Goal: Information Seeking & Learning: Learn about a topic

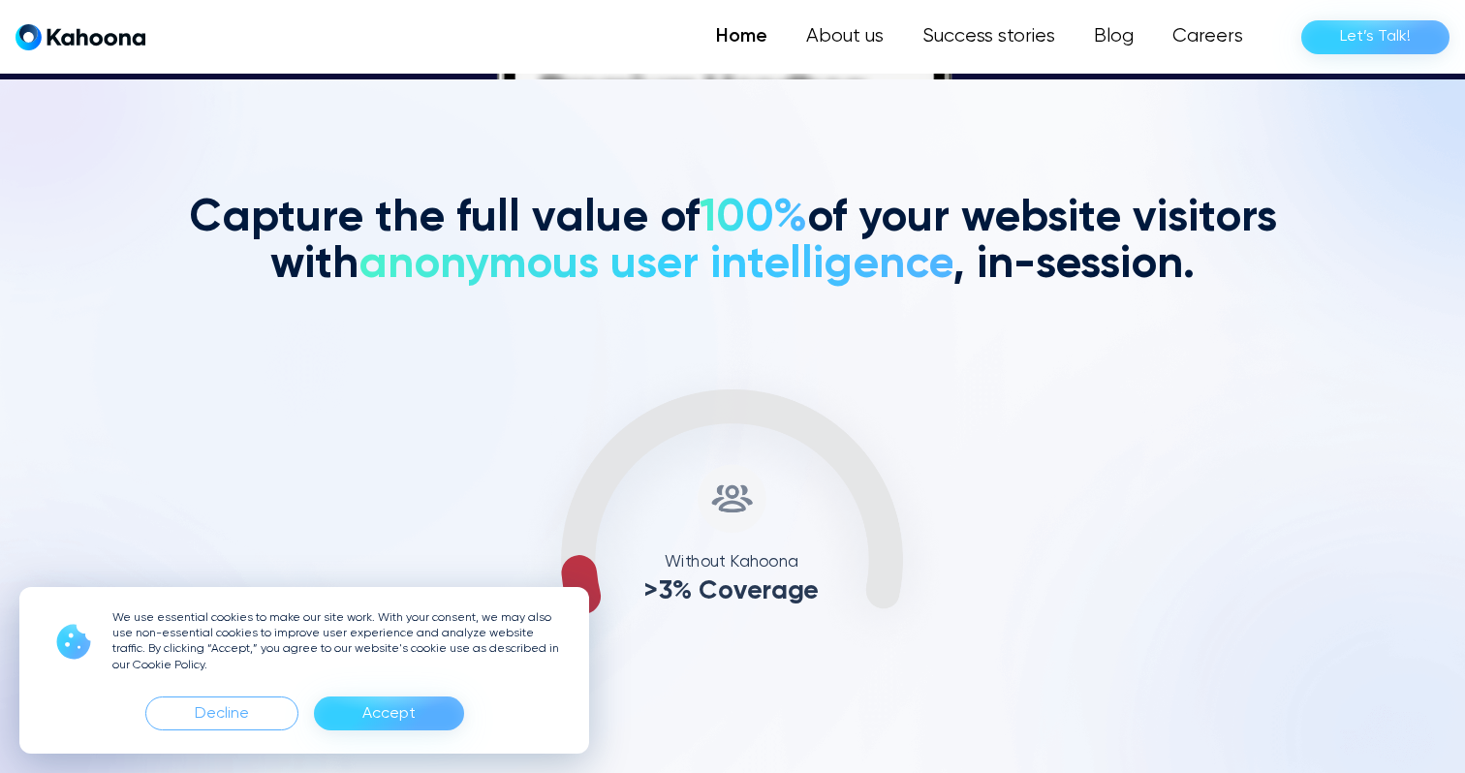
scroll to position [694, 0]
click at [263, 716] on div "Decline" at bounding box center [221, 714] width 153 height 34
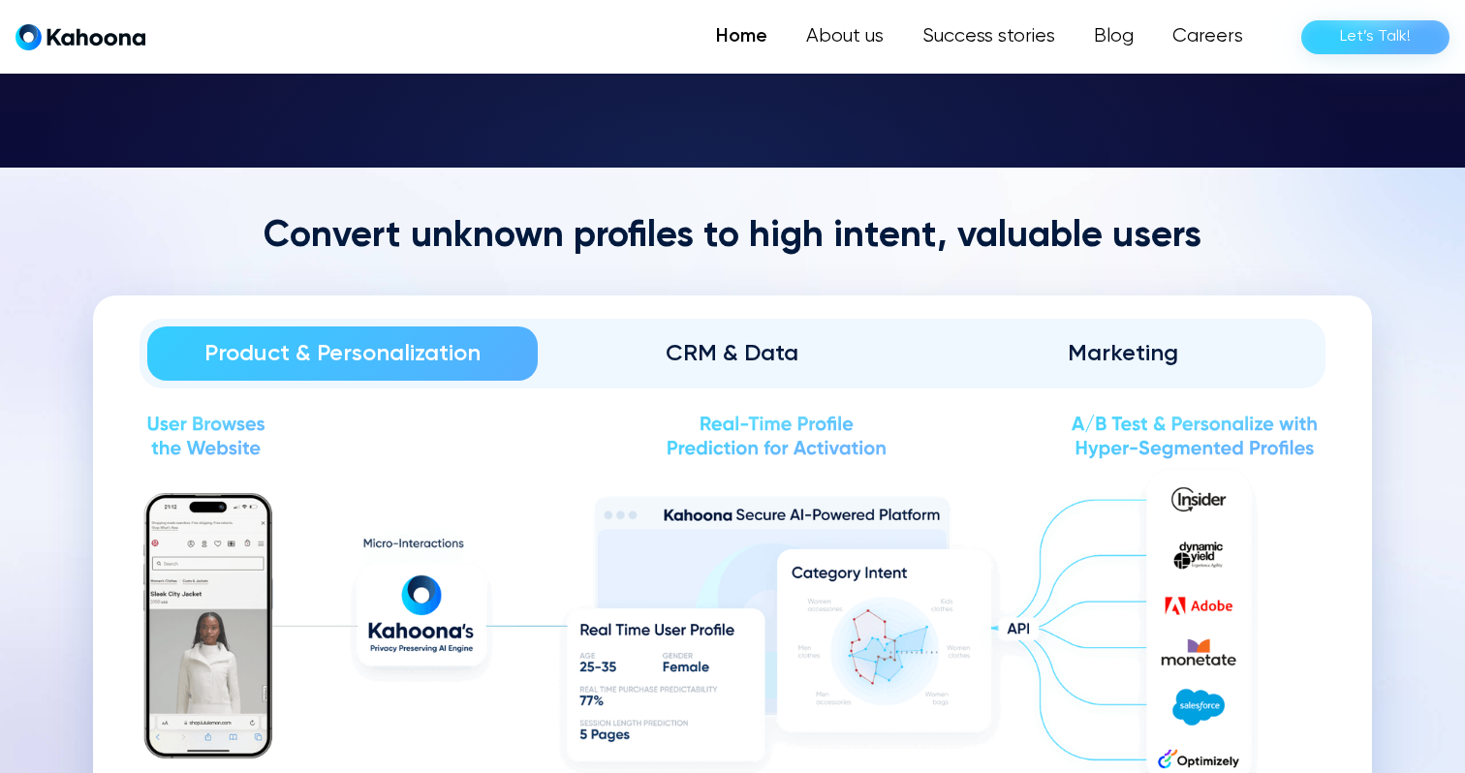
scroll to position [2067, 0]
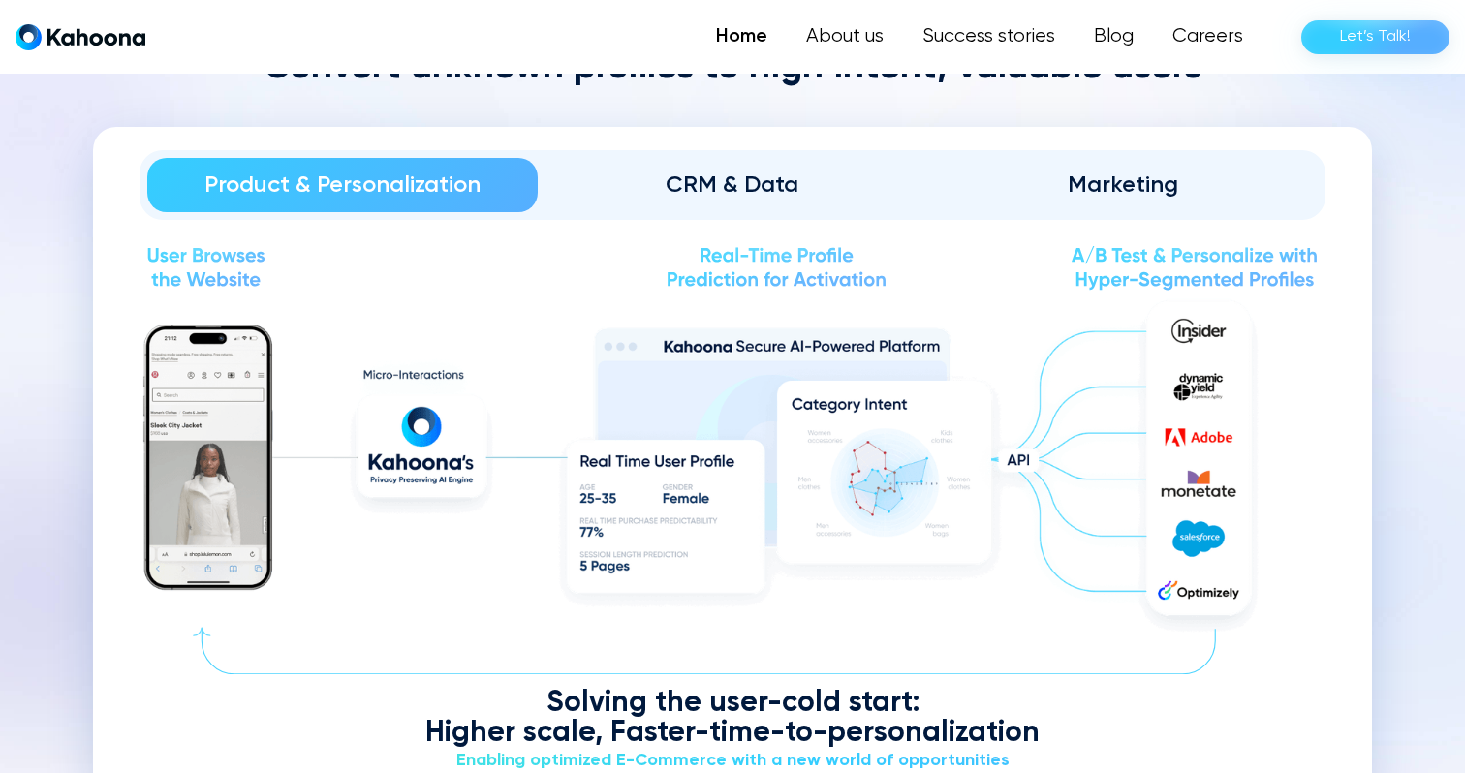
click at [691, 175] on div "CRM & Data" at bounding box center [733, 185] width 336 height 31
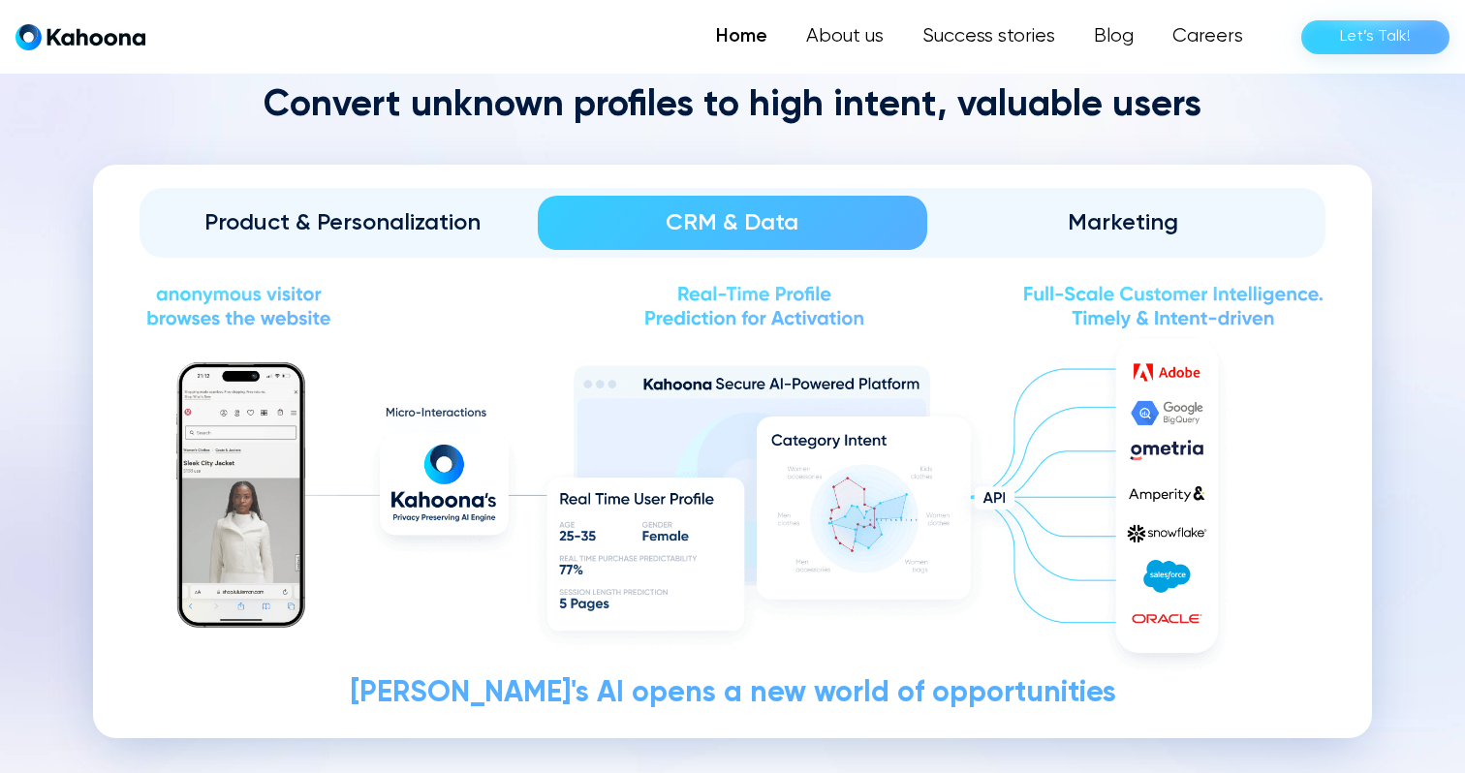
scroll to position [2198, 0]
click at [1082, 206] on div "Marketing" at bounding box center [1123, 221] width 336 height 31
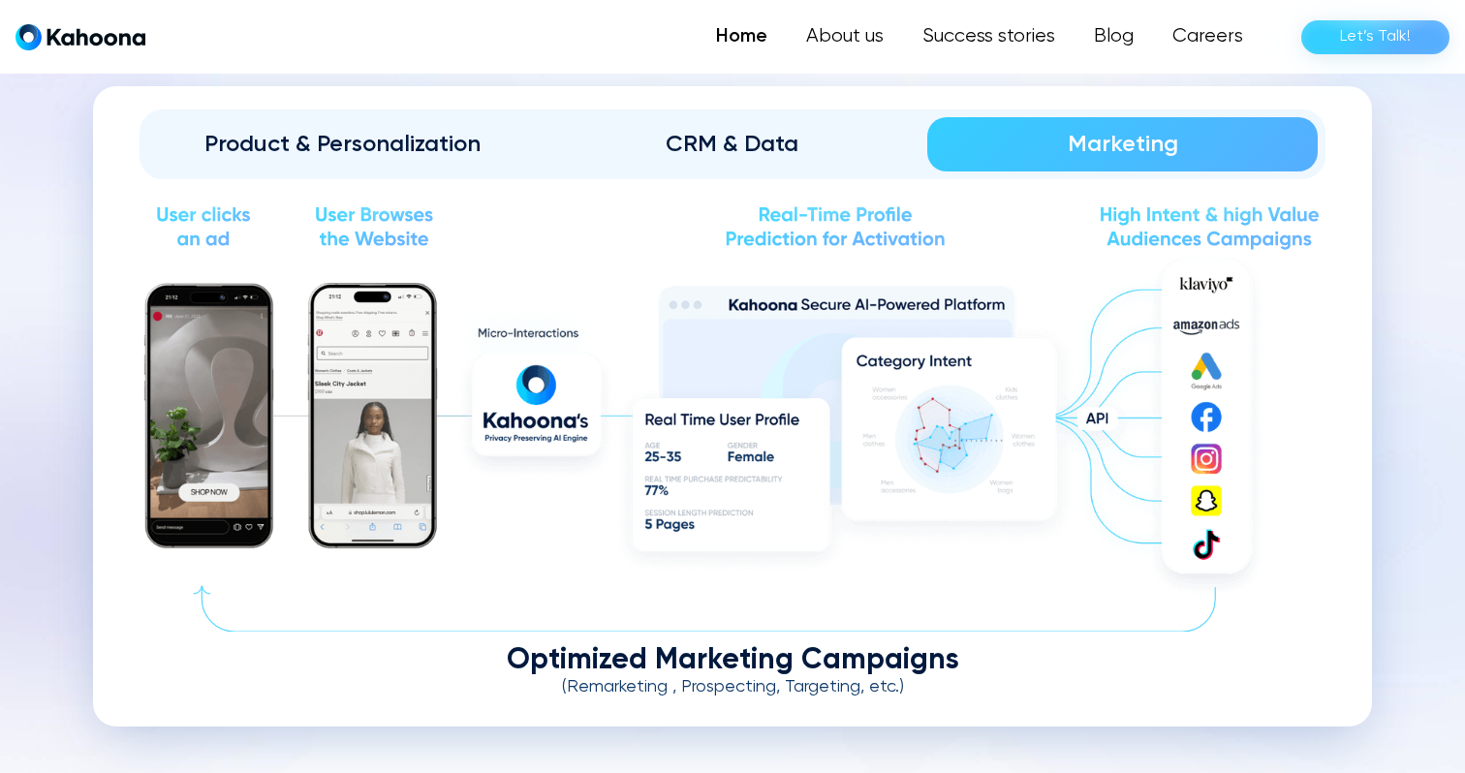
scroll to position [2275, 0]
click at [439, 144] on div "Product & Personalization" at bounding box center [342, 144] width 336 height 31
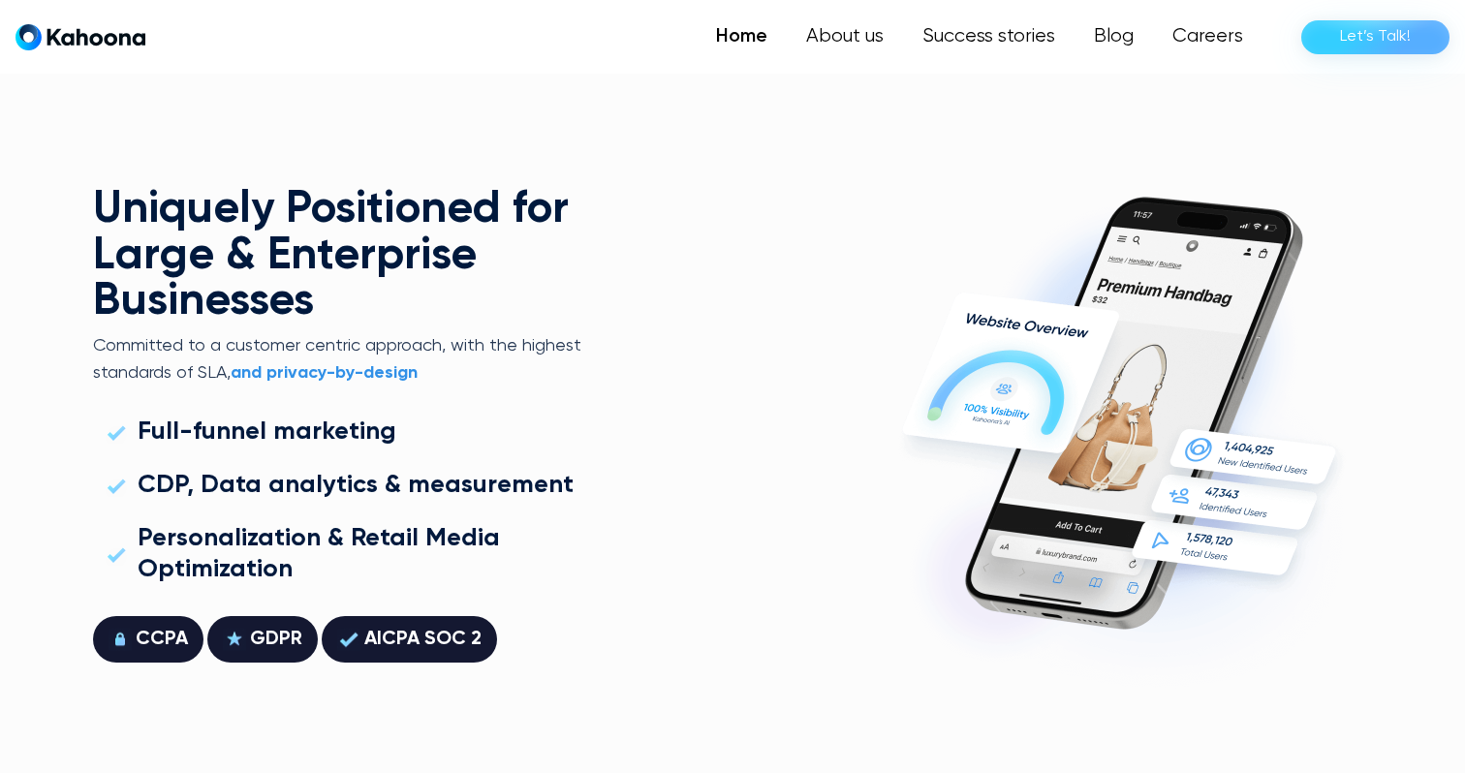
scroll to position [5181, 0]
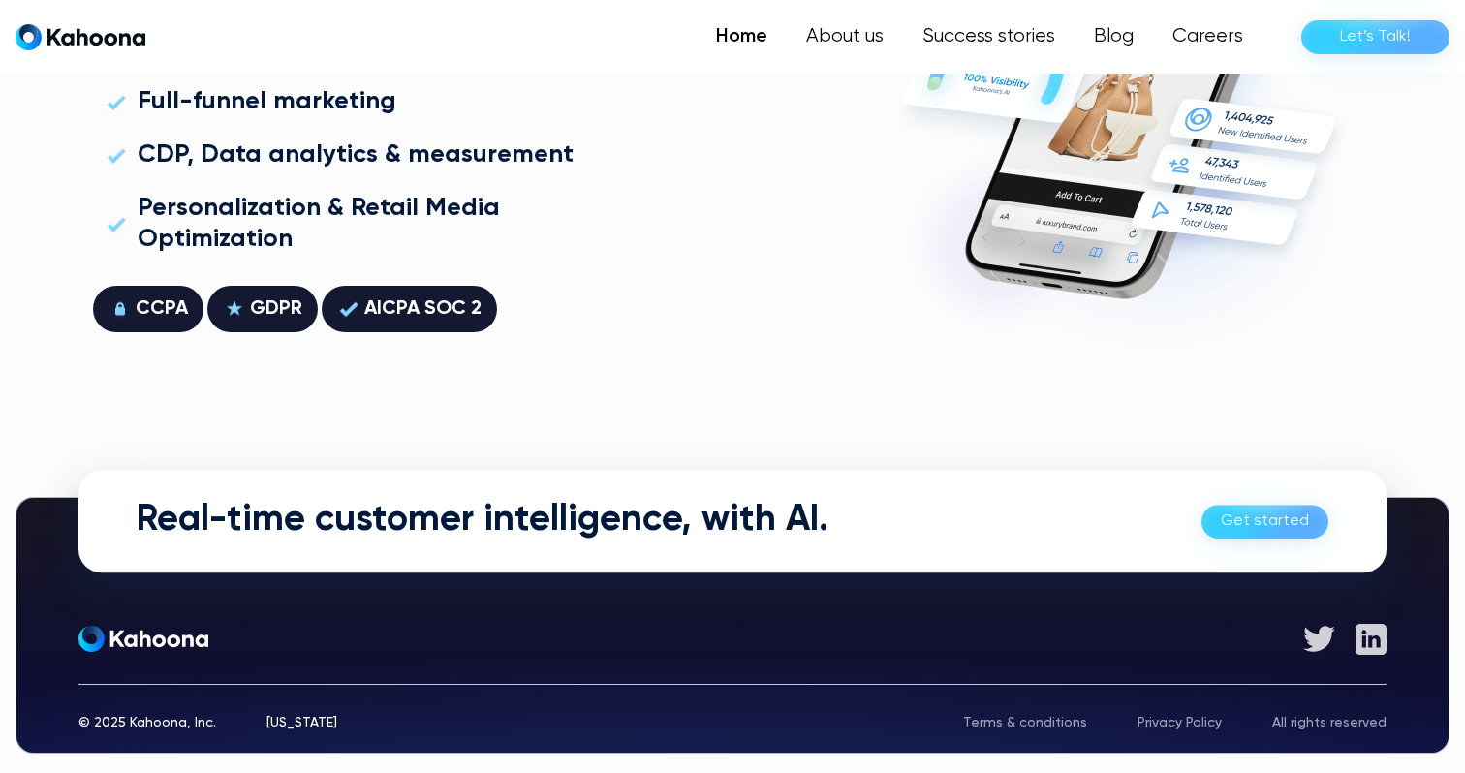
scroll to position [5511, 0]
click at [859, 54] on link "About us" at bounding box center [844, 36] width 118 height 39
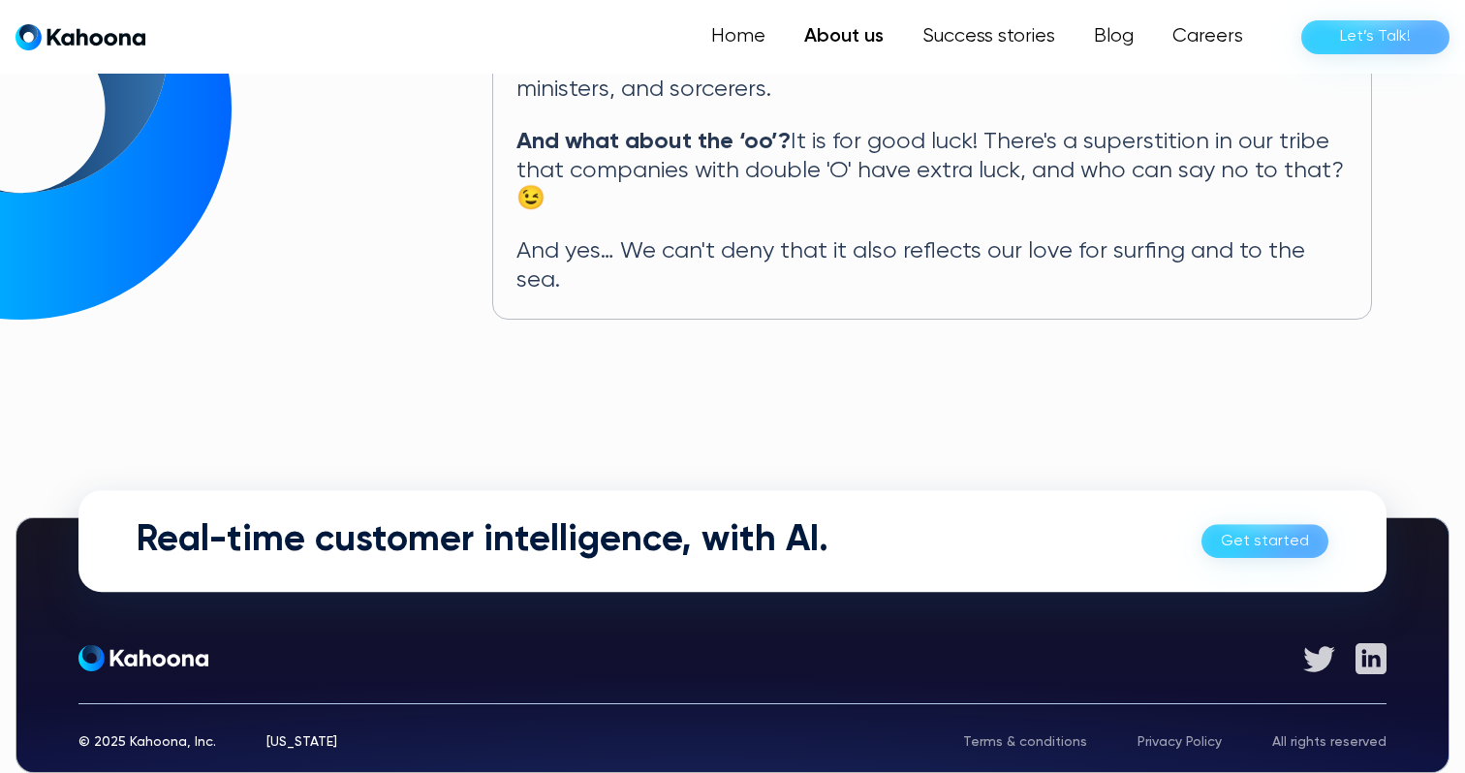
scroll to position [1165, 0]
click at [1263, 524] on link "Get started" at bounding box center [1265, 541] width 127 height 34
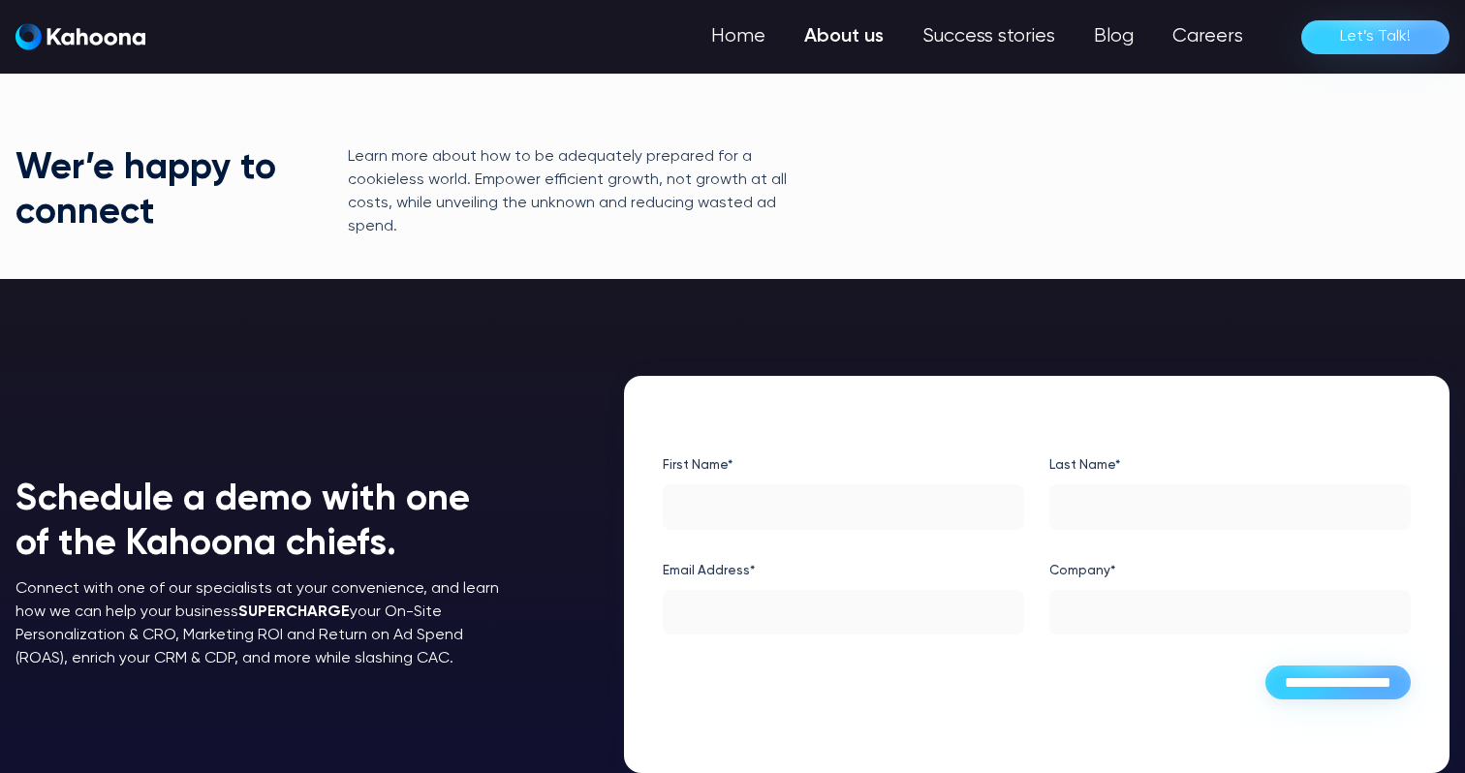
click at [863, 41] on link "About us" at bounding box center [844, 36] width 118 height 39
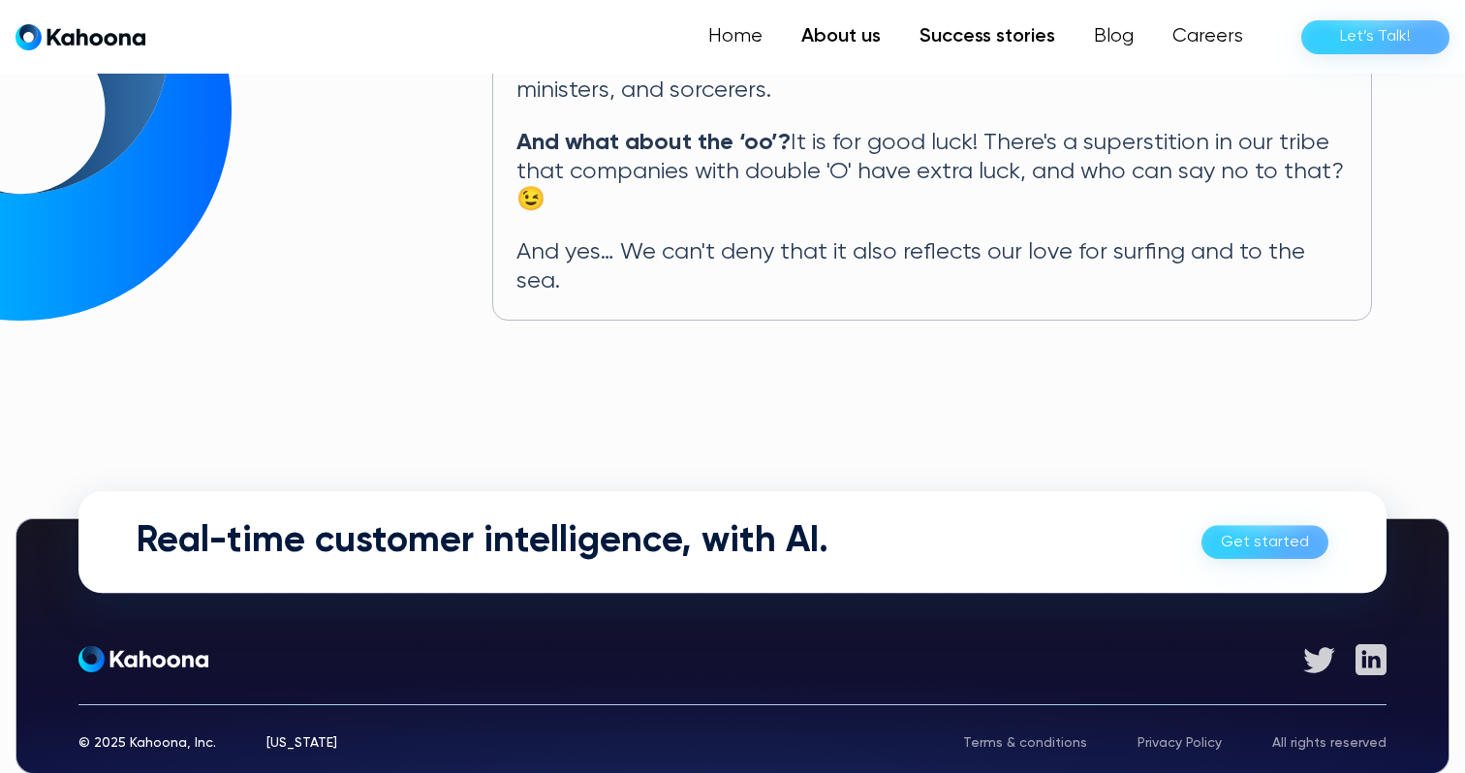
click at [988, 39] on link "Success stories" at bounding box center [987, 36] width 174 height 39
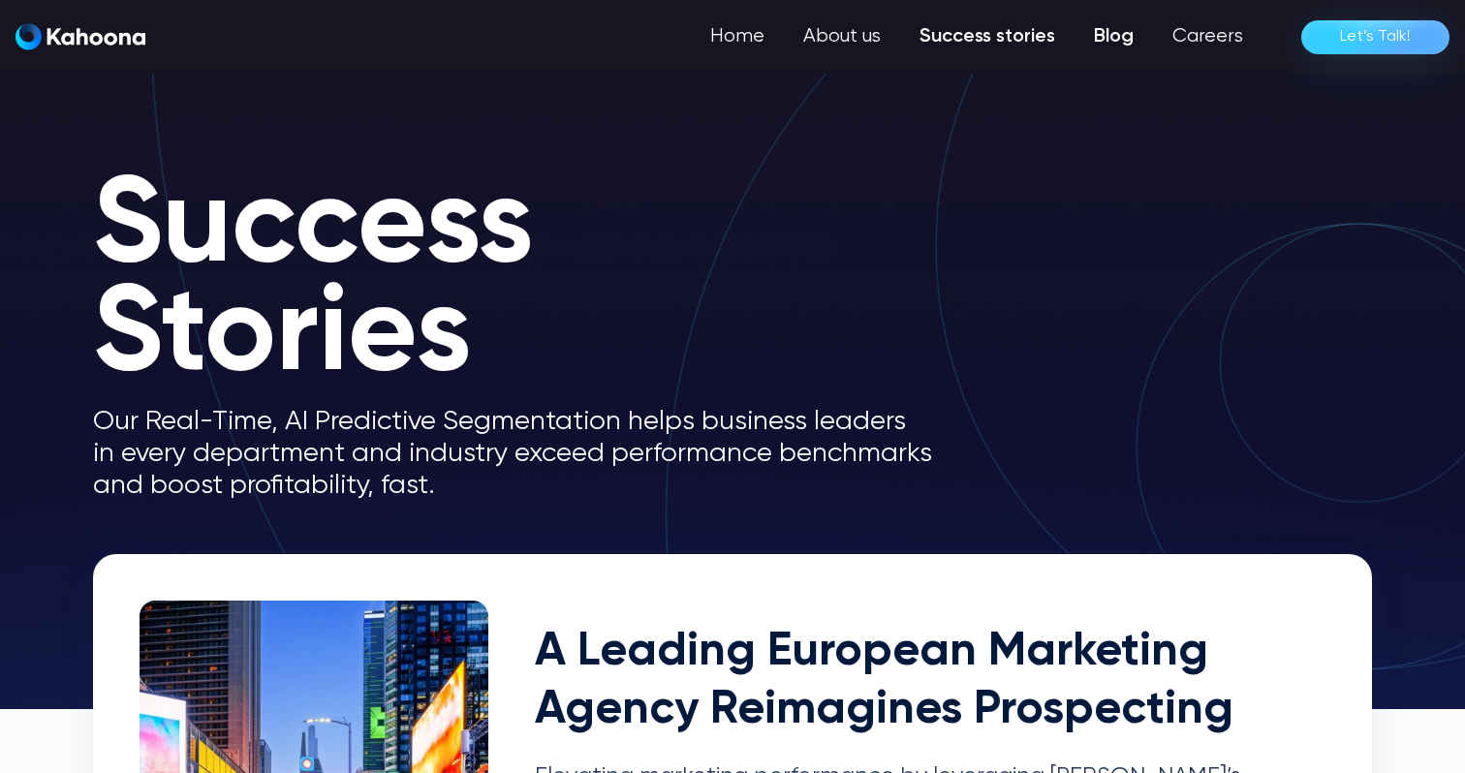
click at [1129, 38] on link "Blog" at bounding box center [1114, 36] width 78 height 39
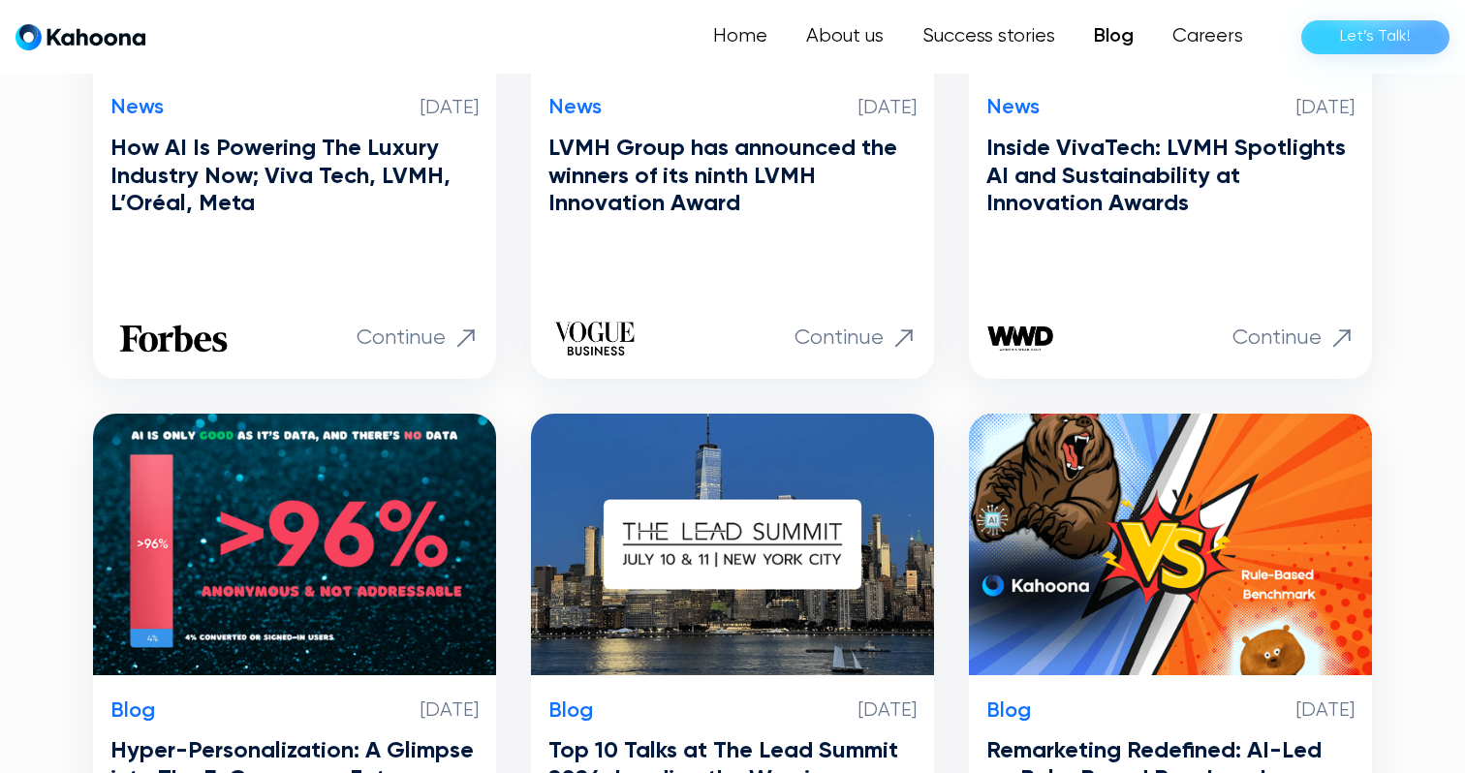
scroll to position [741, 0]
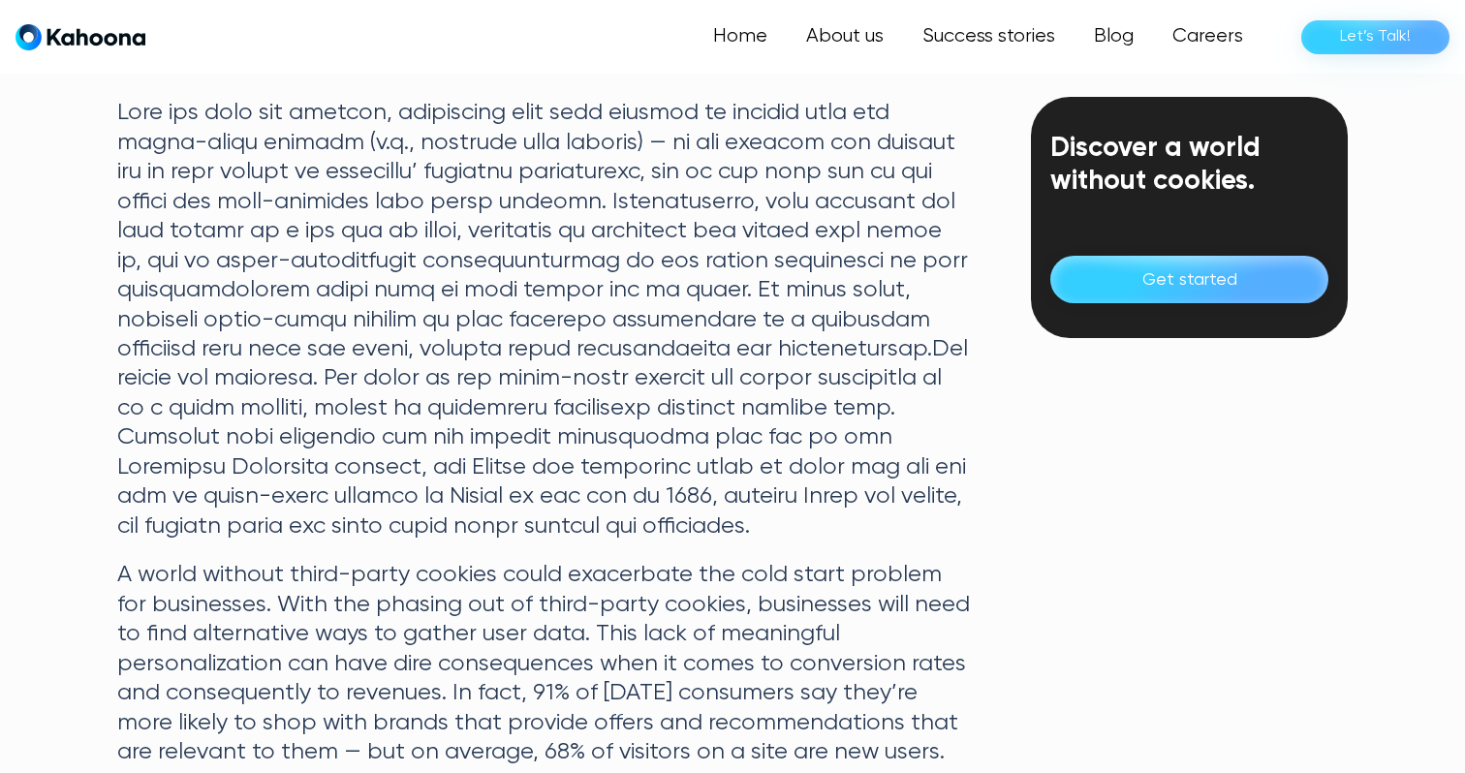
scroll to position [3441, 0]
